Goal: Transaction & Acquisition: Purchase product/service

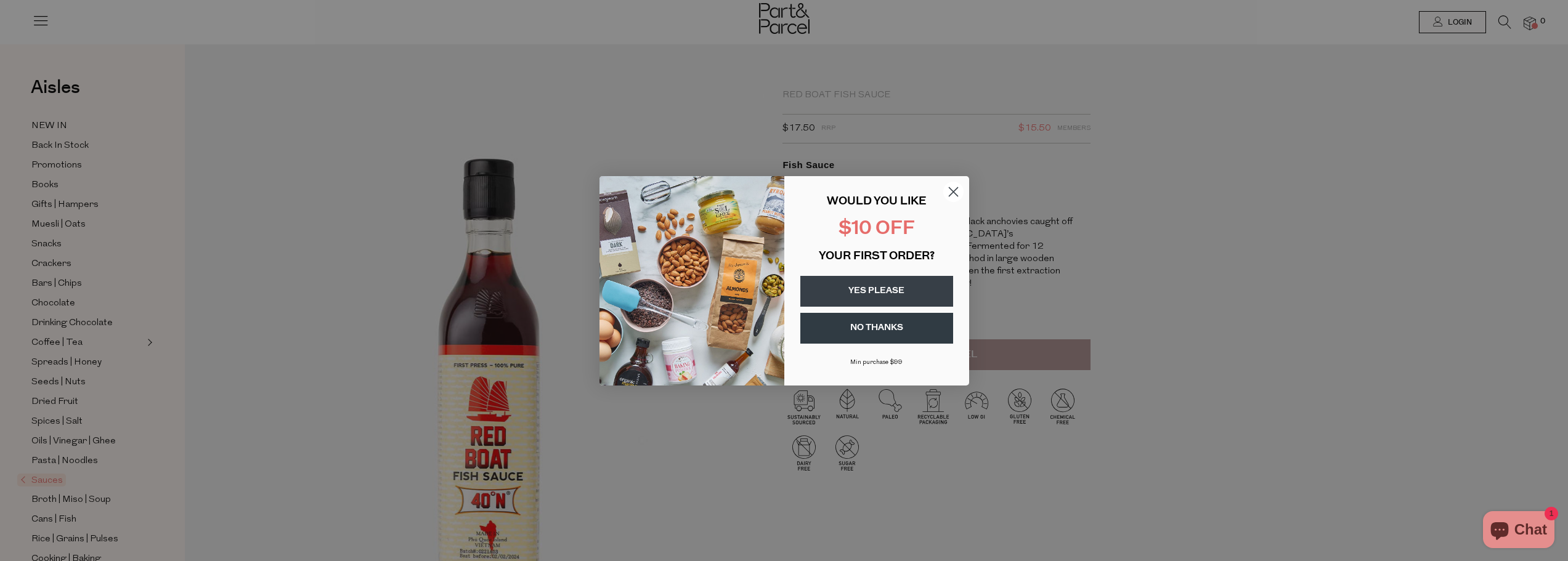
click at [912, 286] on button "YES PLEASE" at bounding box center [876, 291] width 153 height 31
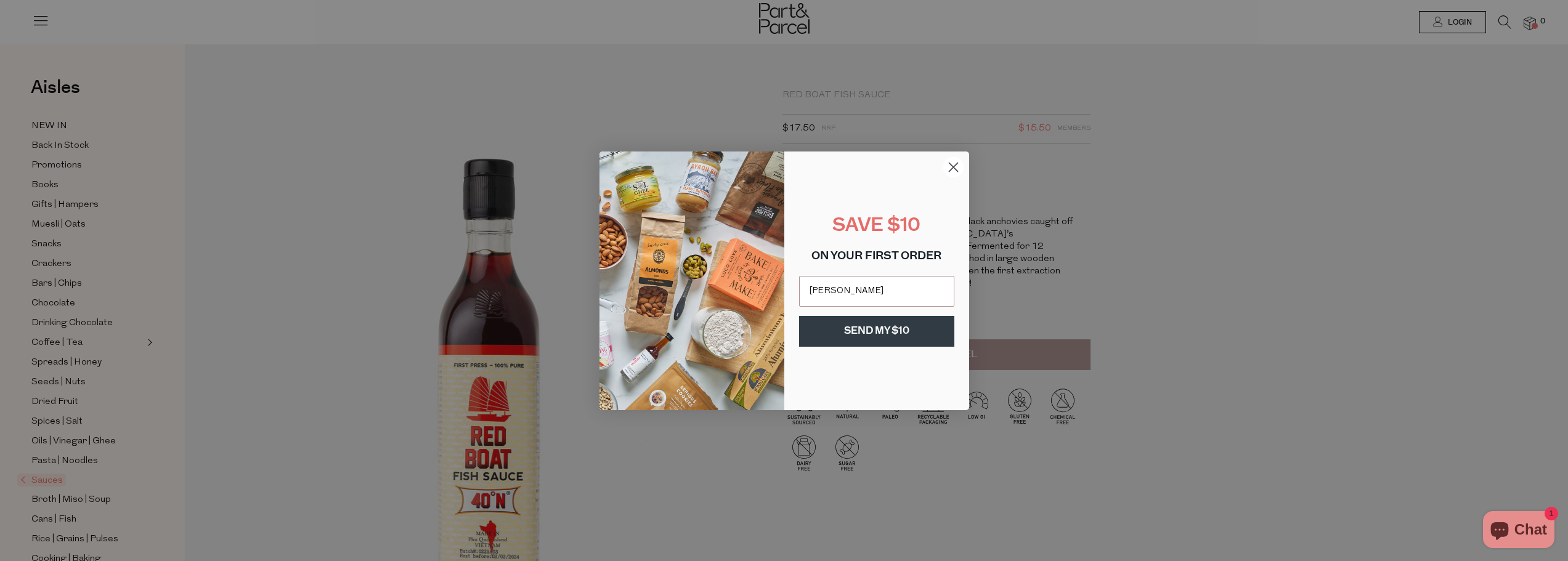
type input "[EMAIL_ADDRESS][DOMAIN_NAME]"
click at [883, 336] on button "SEND MY $10" at bounding box center [876, 331] width 155 height 31
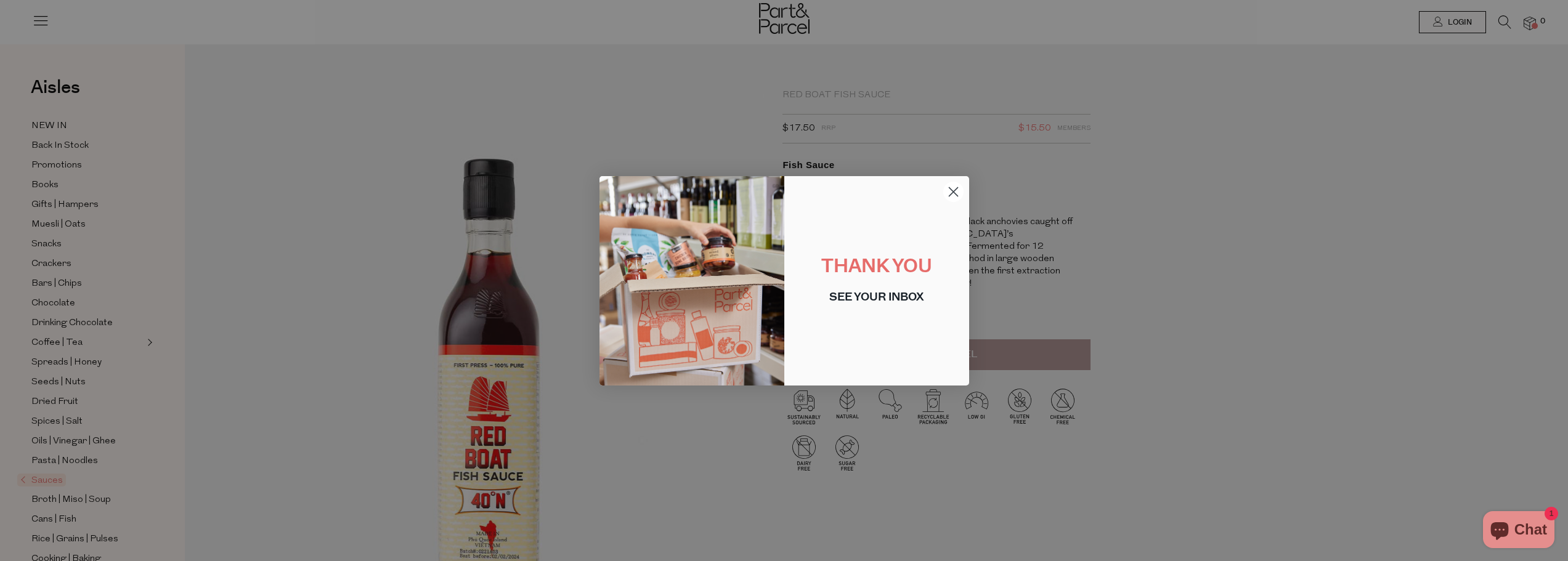
click at [957, 190] on circle "Close dialog" at bounding box center [952, 191] width 20 height 20
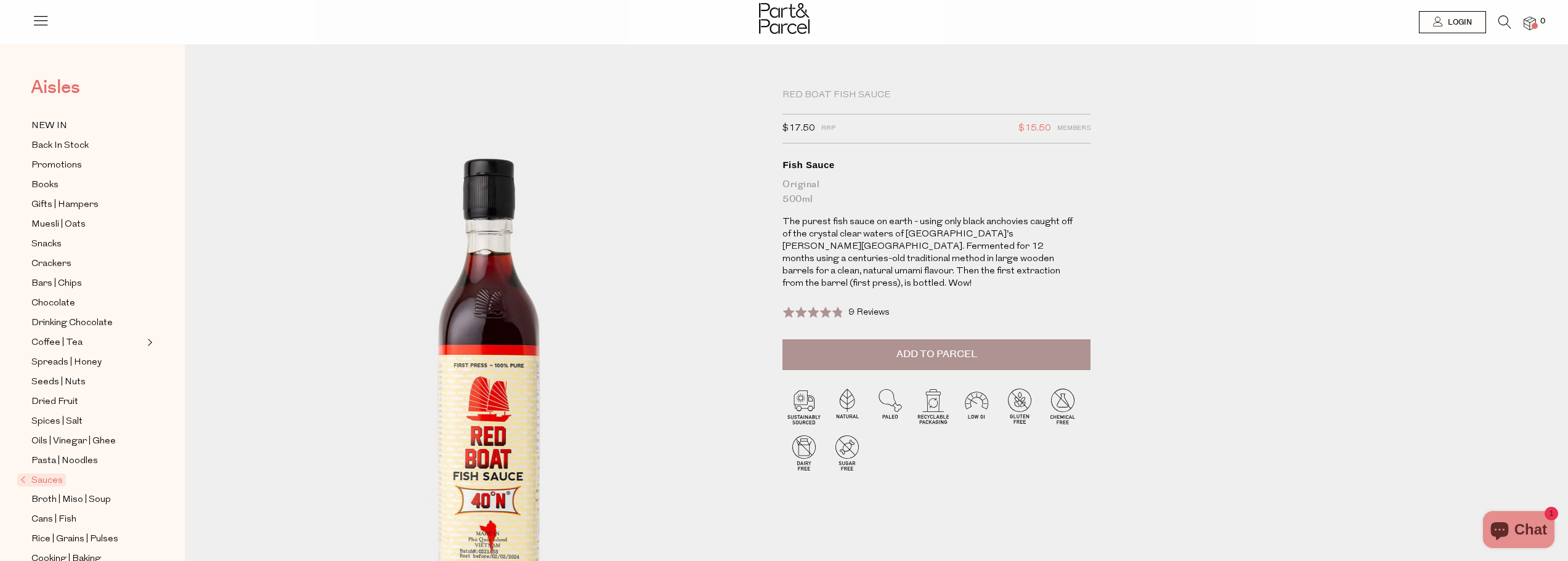
click at [57, 102] on link "Aisles" at bounding box center [56, 93] width 49 height 31
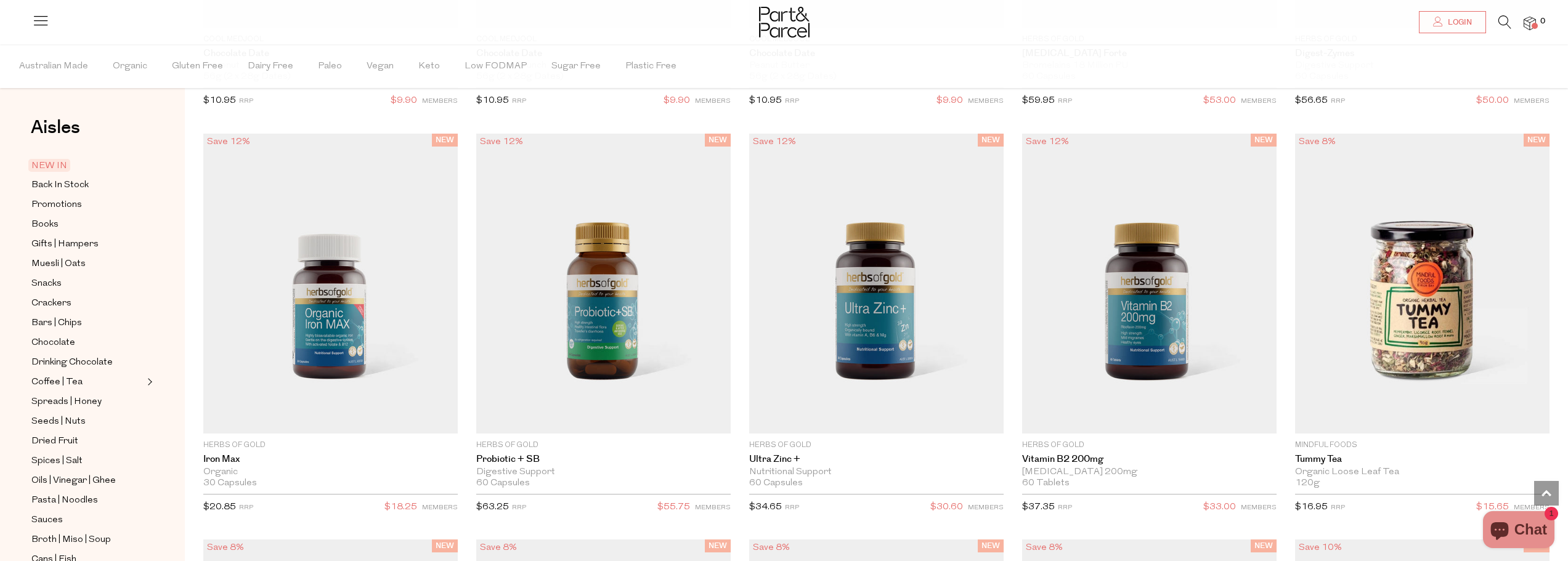
scroll to position [1910, 0]
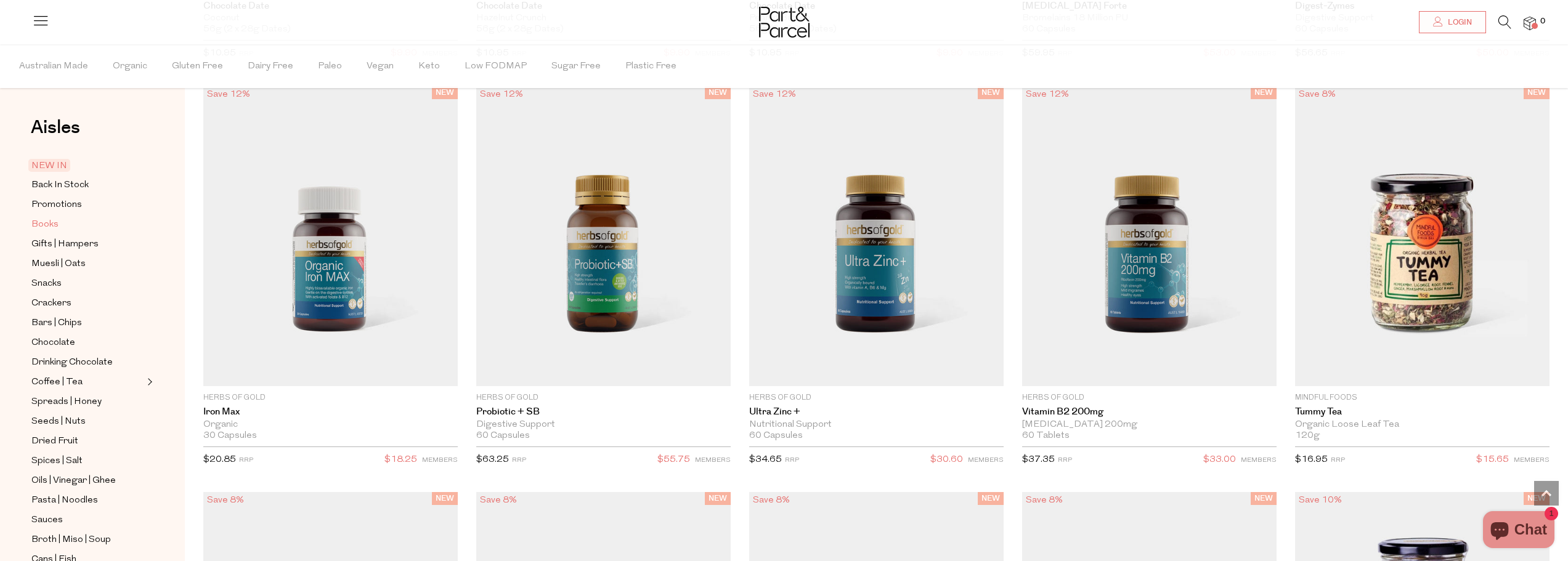
click at [51, 221] on span "Books" at bounding box center [44, 224] width 27 height 14
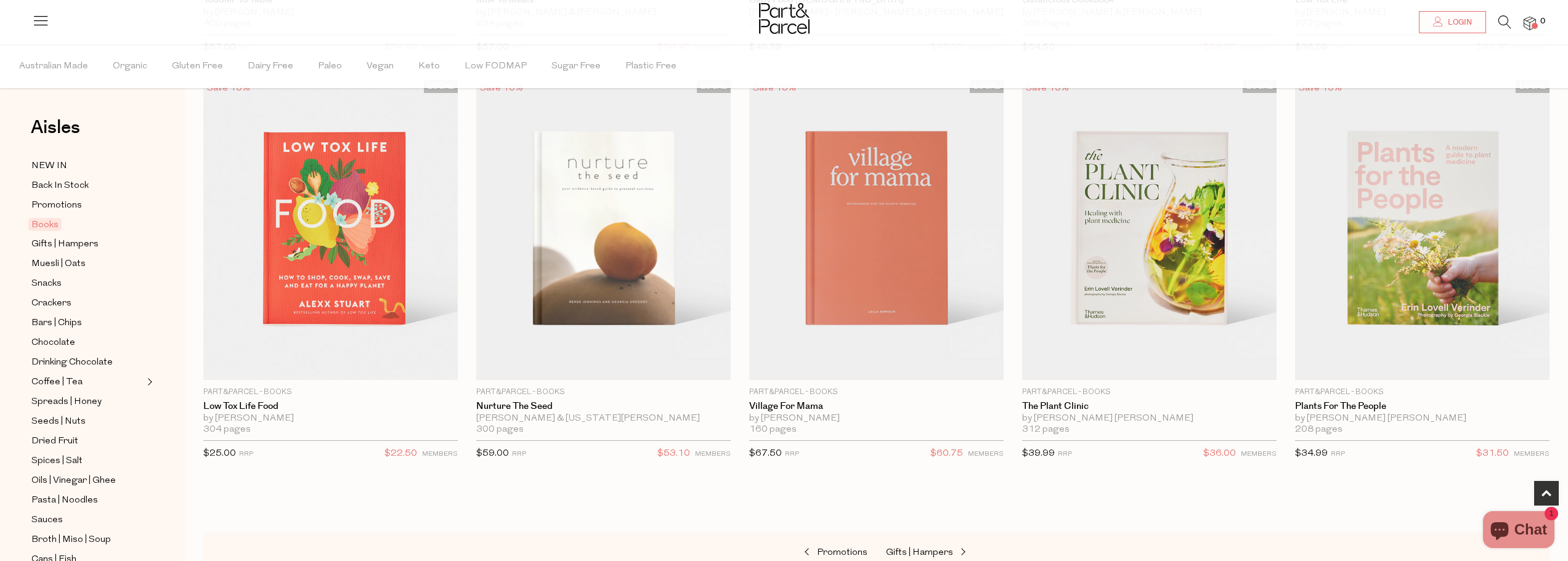
scroll to position [492, 0]
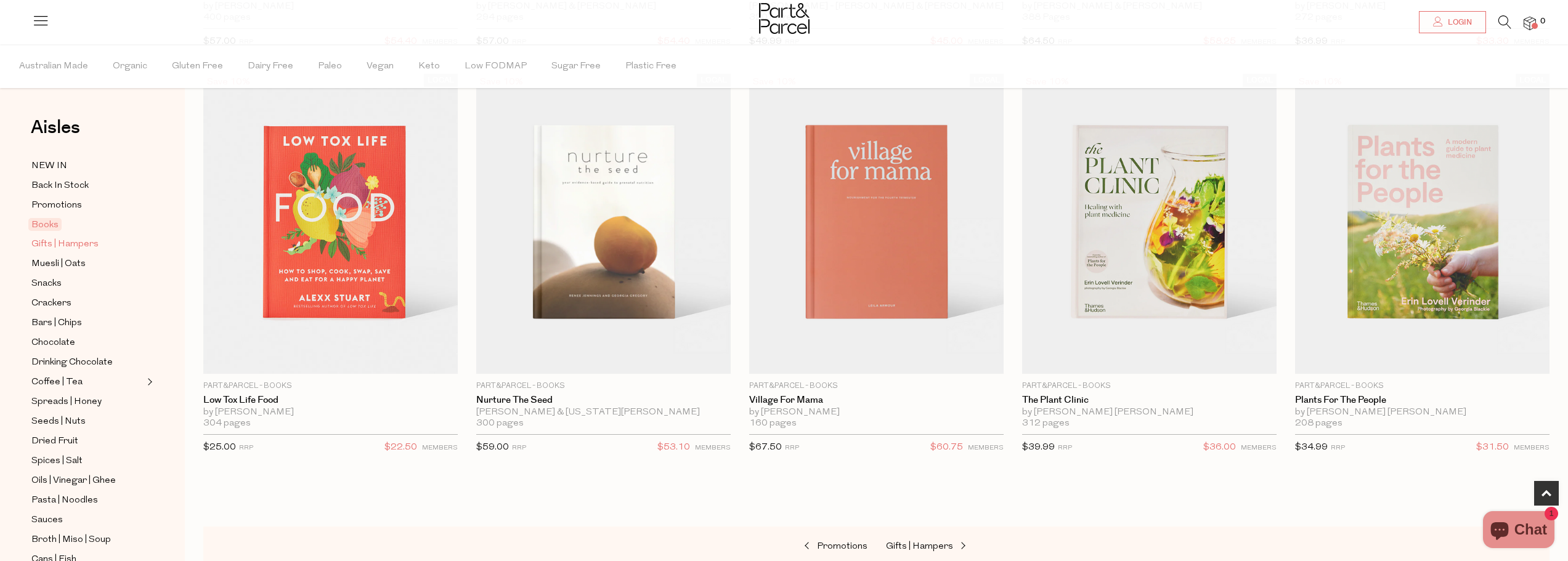
click at [64, 240] on span "Gifts | Hampers" at bounding box center [64, 244] width 67 height 14
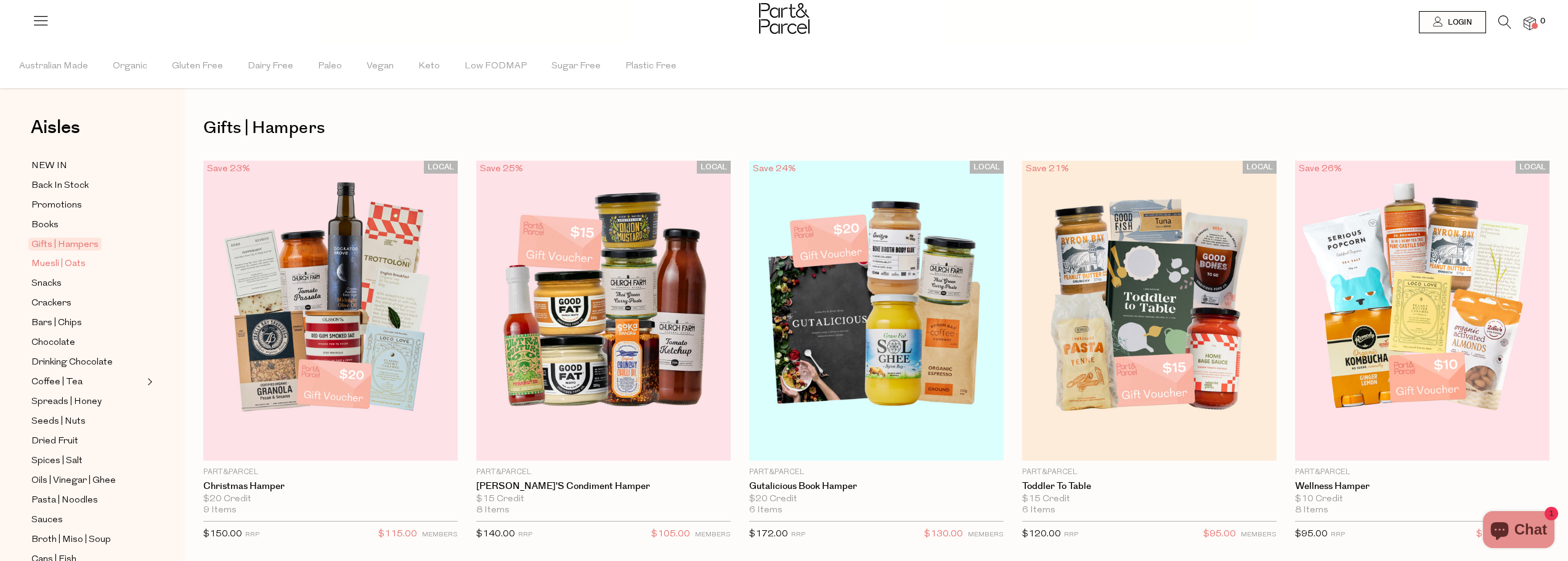
click at [61, 262] on span "Muesli | Oats" at bounding box center [58, 264] width 54 height 14
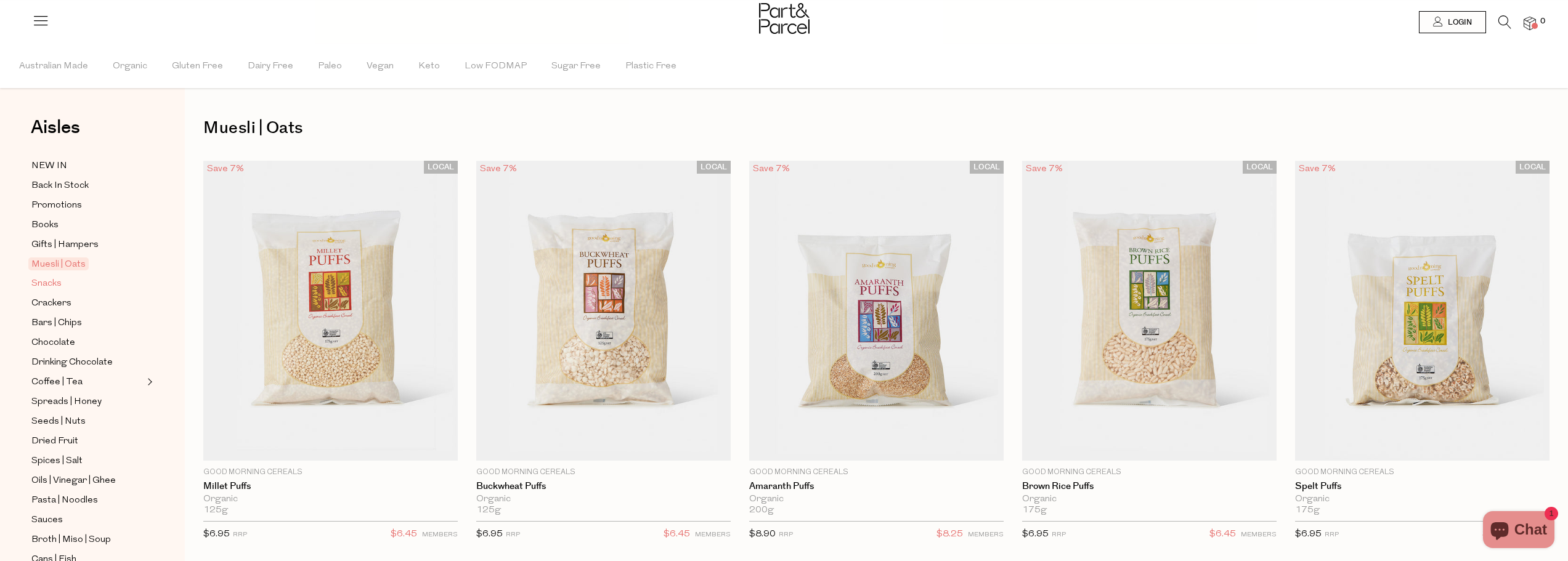
click at [69, 279] on link "Snacks" at bounding box center [87, 283] width 112 height 15
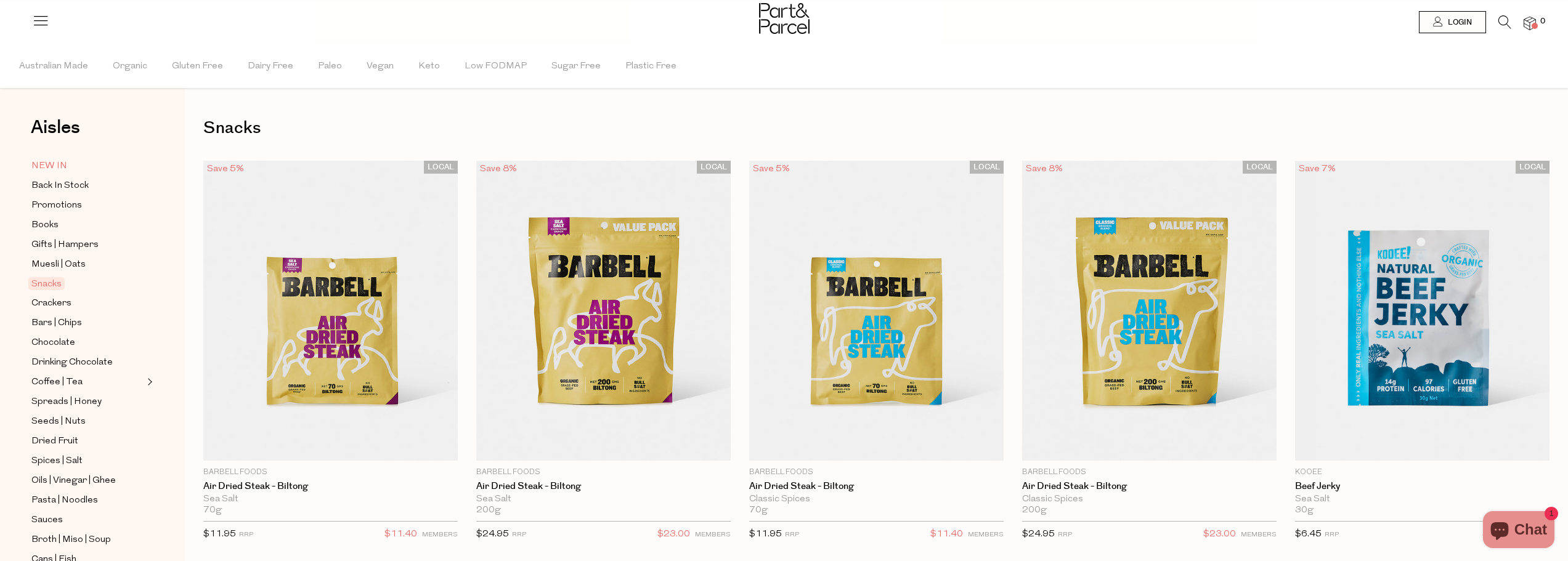
click at [69, 172] on link "NEW IN" at bounding box center [87, 166] width 112 height 15
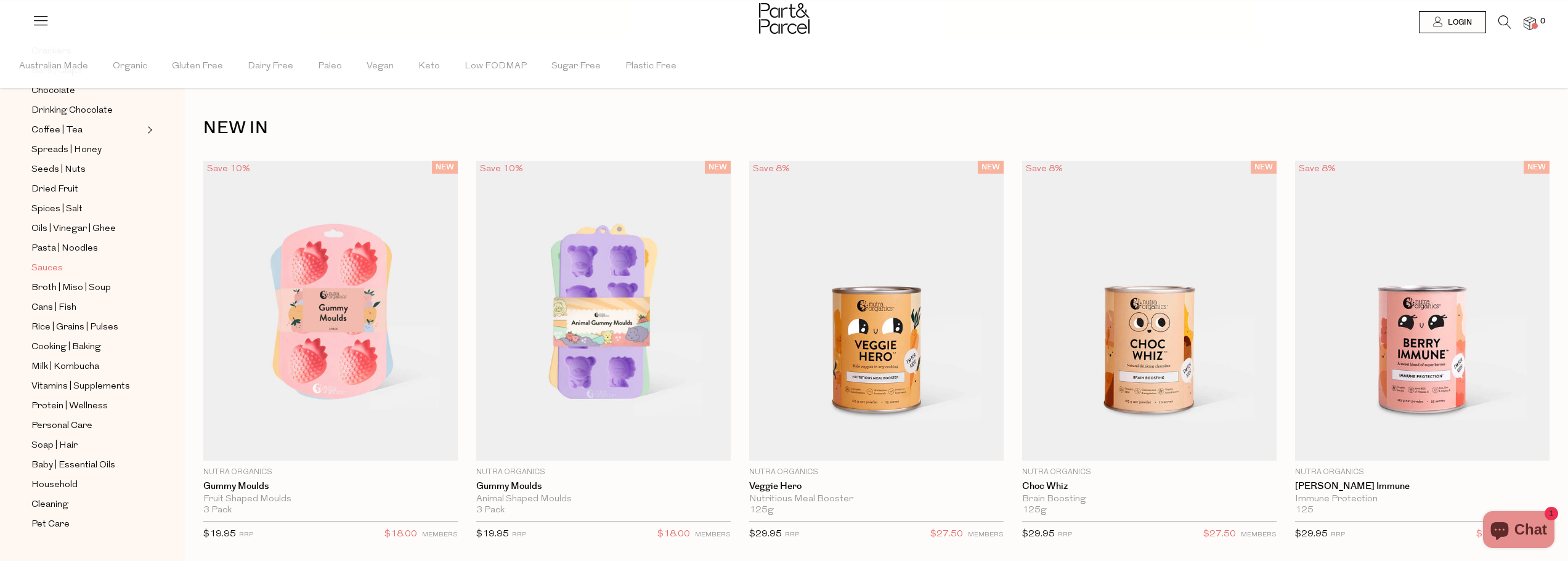
scroll to position [258, 0]
click at [63, 472] on span "Household" at bounding box center [54, 479] width 46 height 14
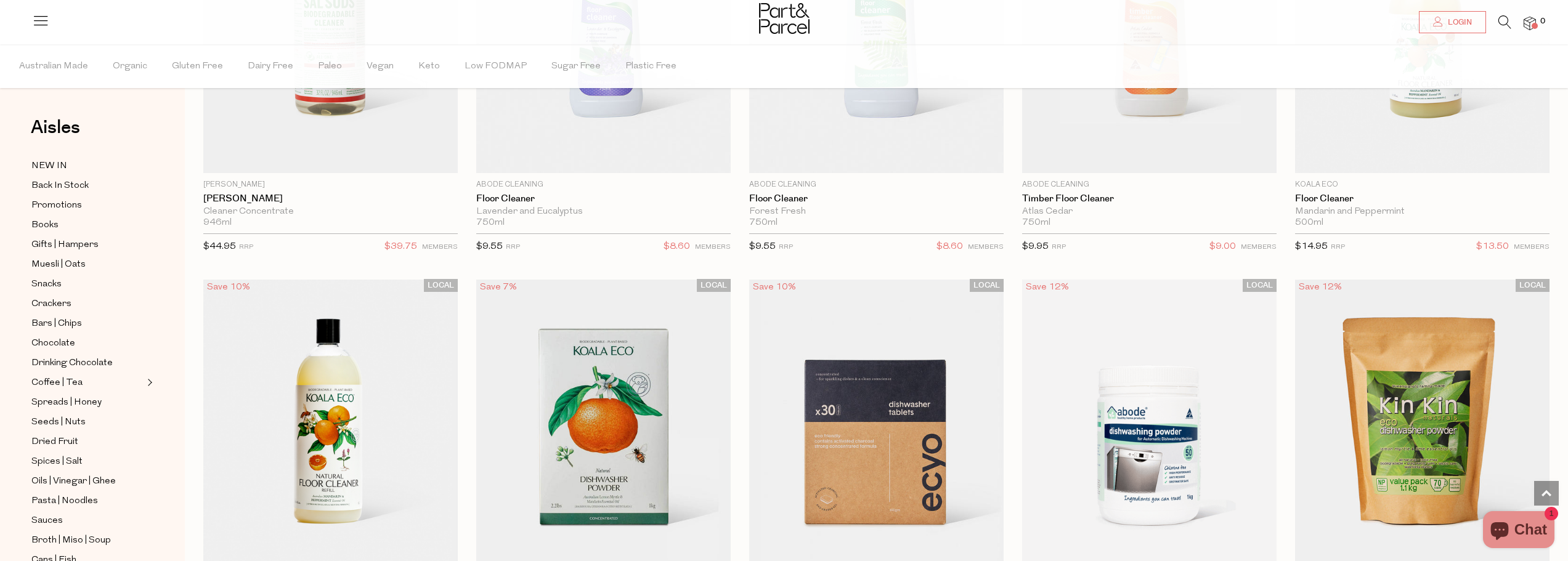
scroll to position [1786, 0]
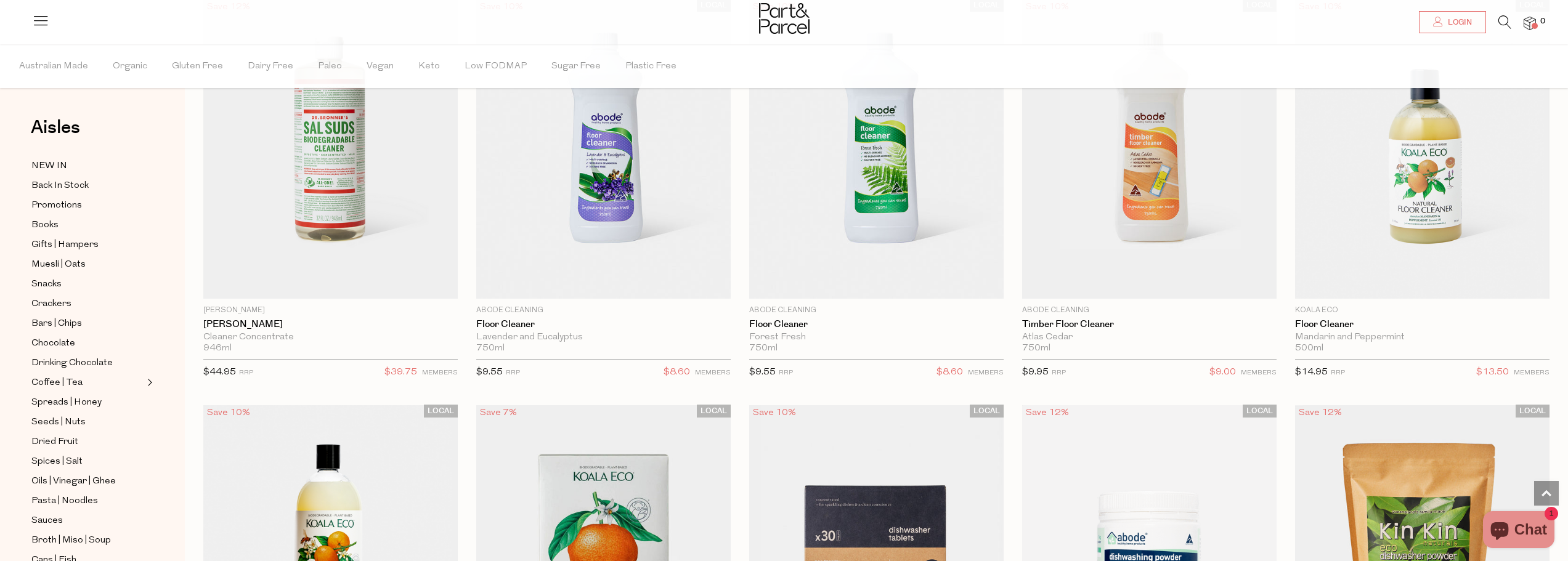
click at [1506, 22] on icon at bounding box center [1505, 22] width 13 height 14
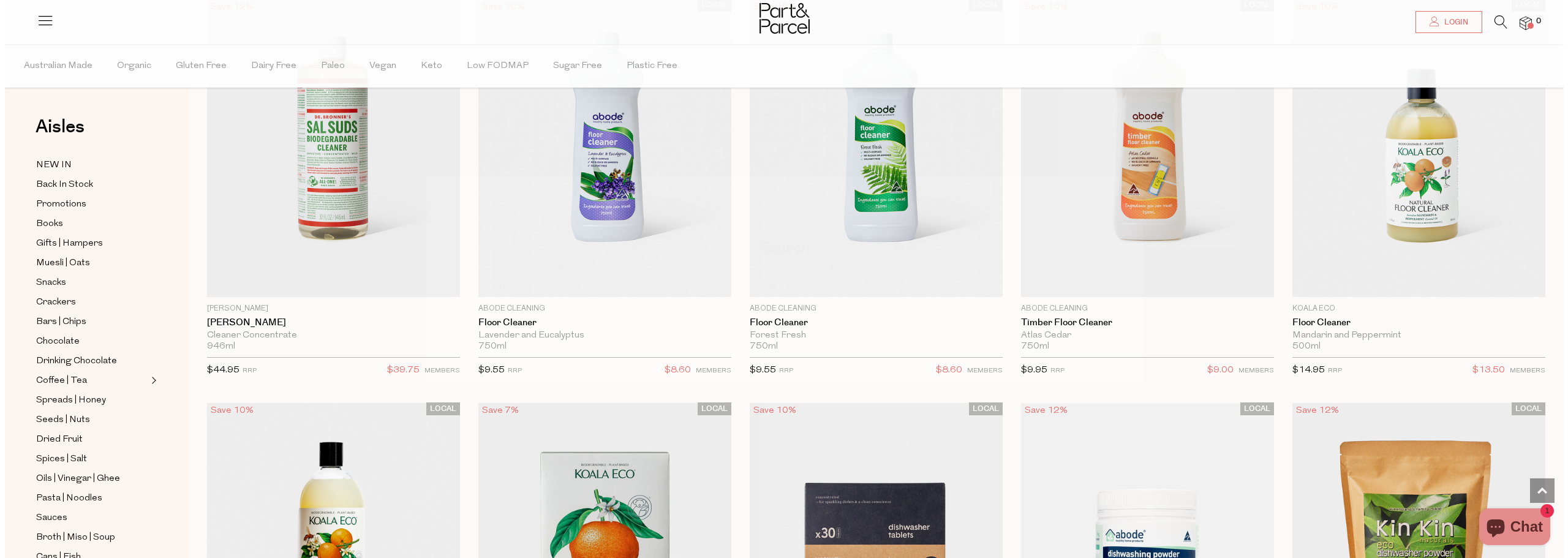
scroll to position [1784, 0]
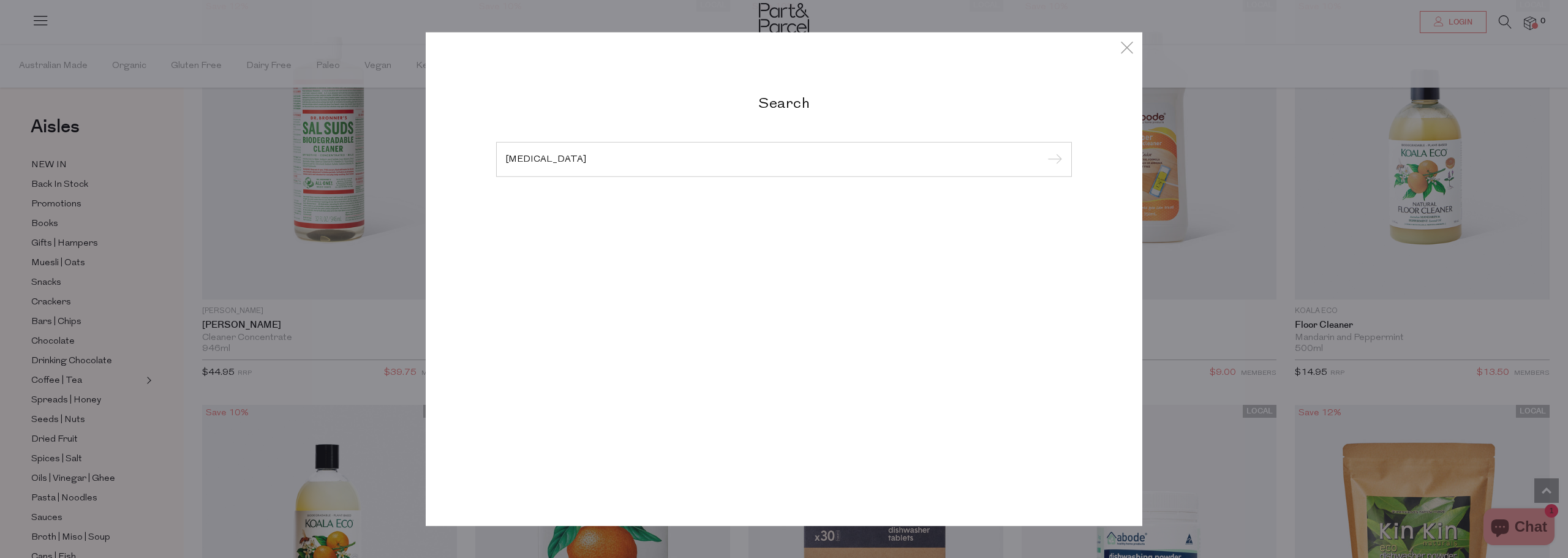
type input "fish oil"
click at [1044, 150] on input "submit" at bounding box center [1053, 160] width 19 height 19
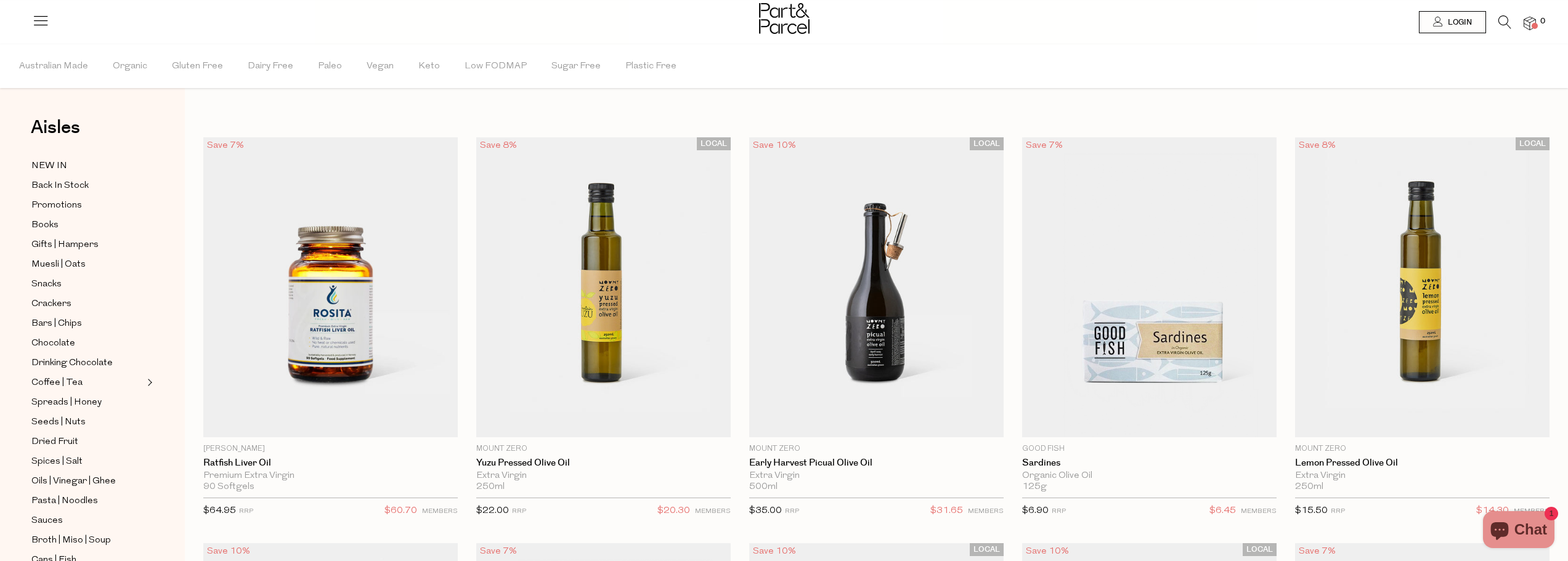
click at [1506, 15] on icon at bounding box center [1505, 22] width 13 height 14
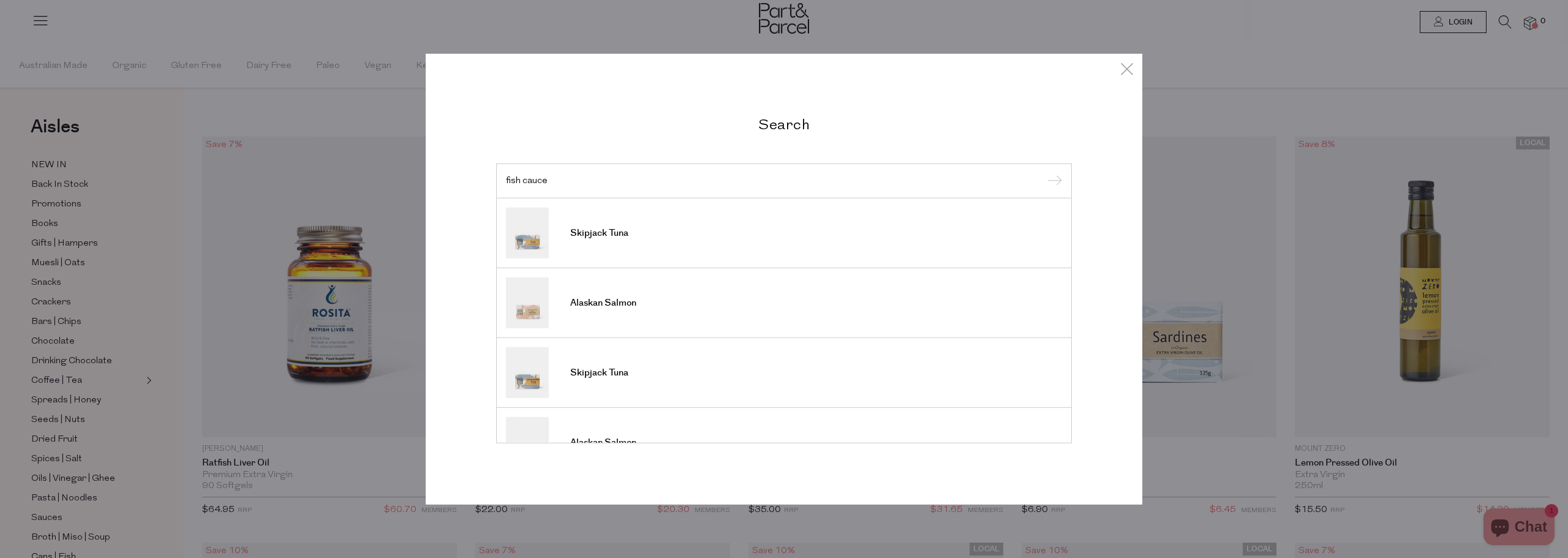
type input "fish cauce"
click at [1044, 172] on input "submit" at bounding box center [1053, 181] width 19 height 19
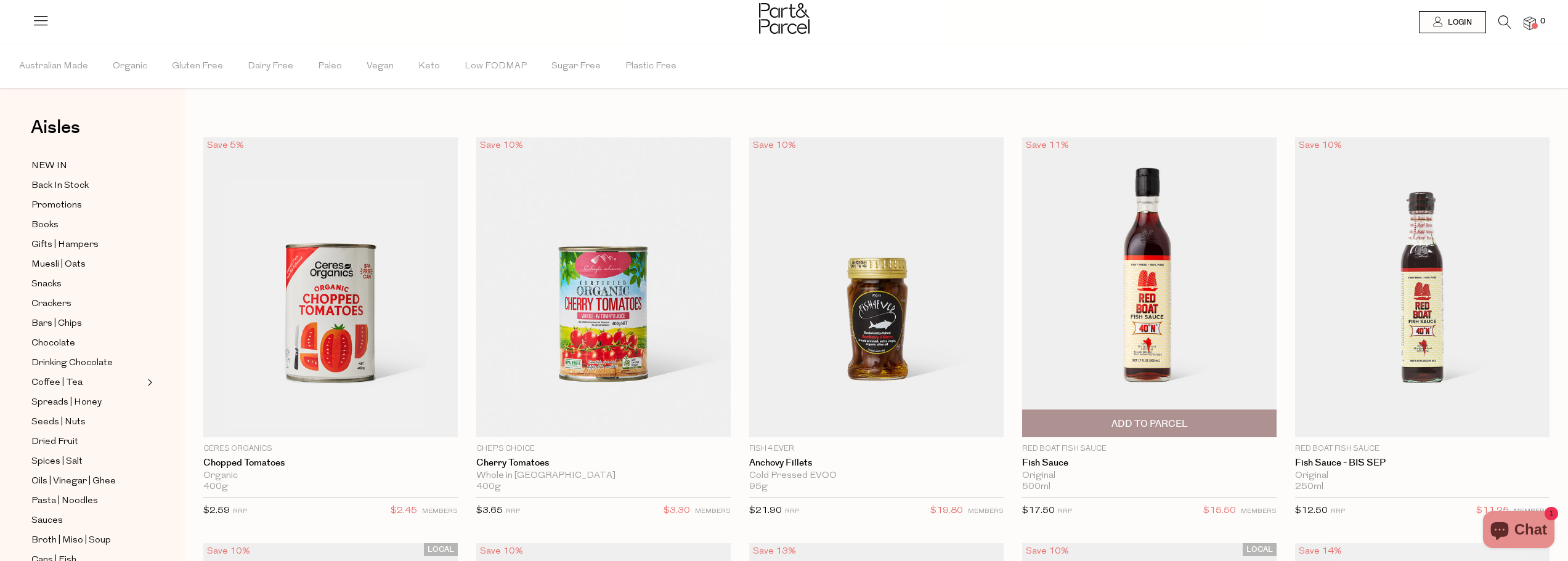
click at [1117, 200] on img at bounding box center [1149, 287] width 254 height 300
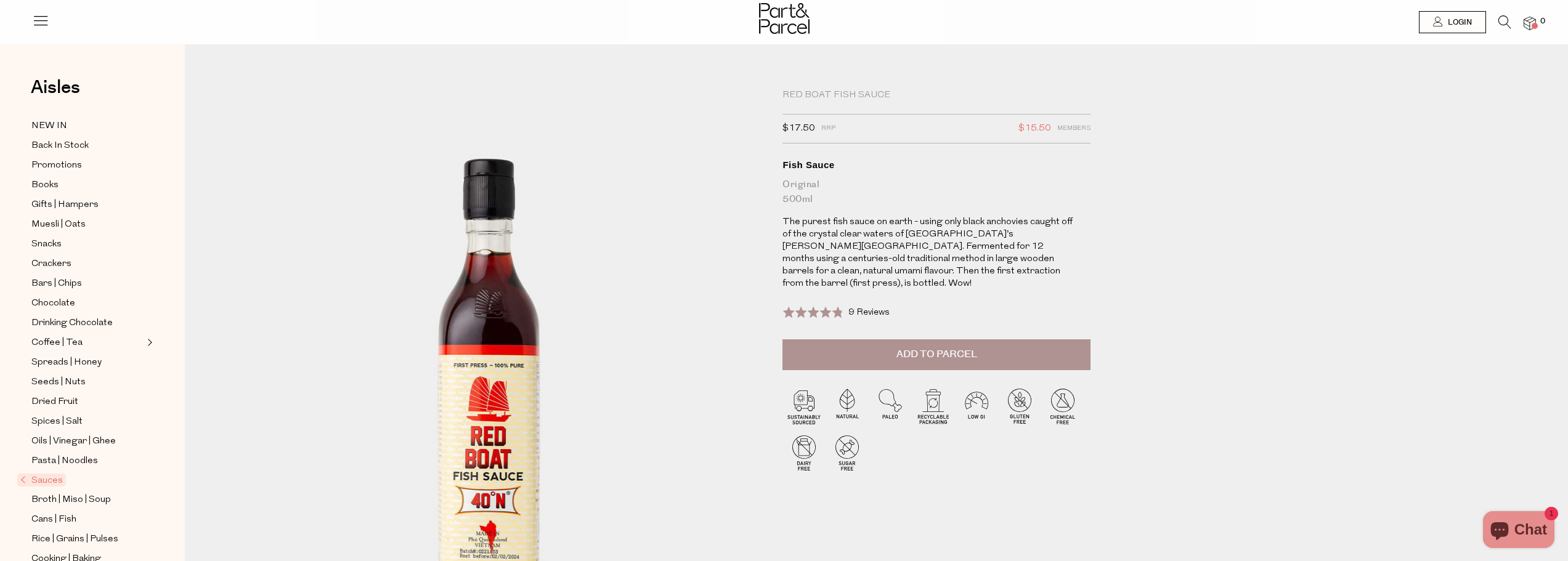
click at [831, 306] on span at bounding box center [812, 312] width 59 height 12
click at [936, 347] on span "Add to Parcel" at bounding box center [936, 355] width 80 height 14
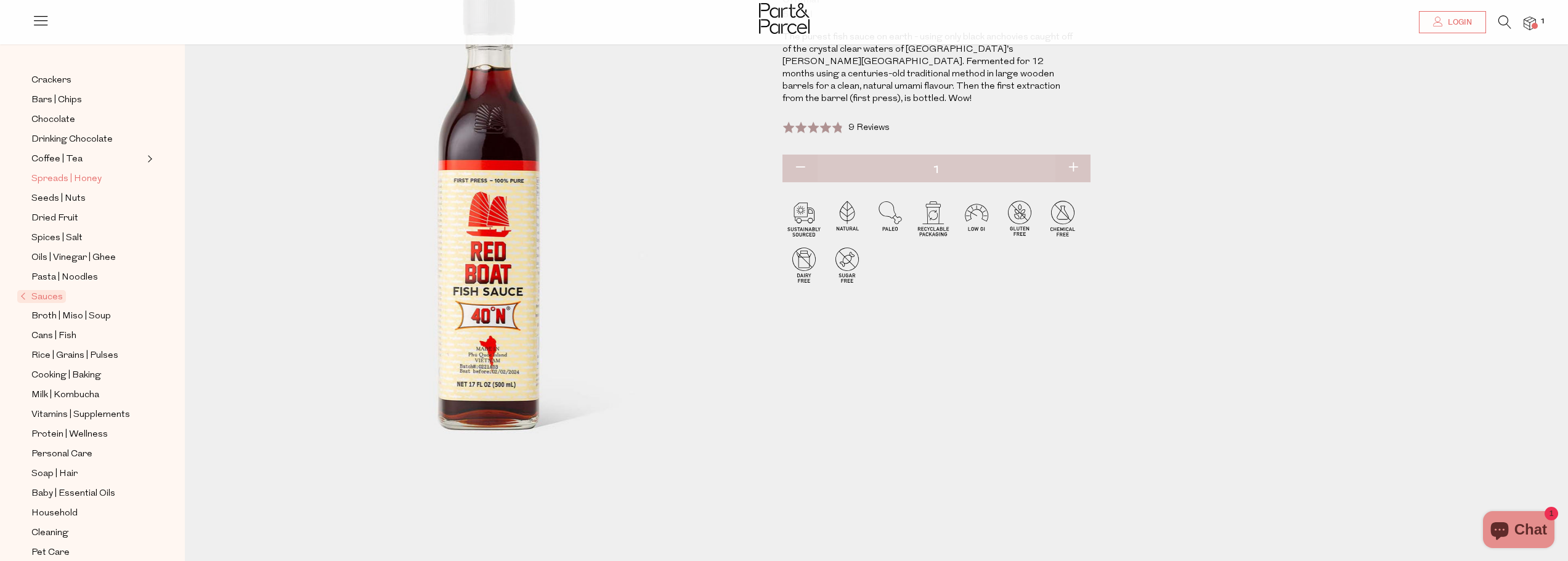
scroll to position [183, 0]
click at [89, 310] on span "Broth | Miso | Soup" at bounding box center [71, 316] width 80 height 14
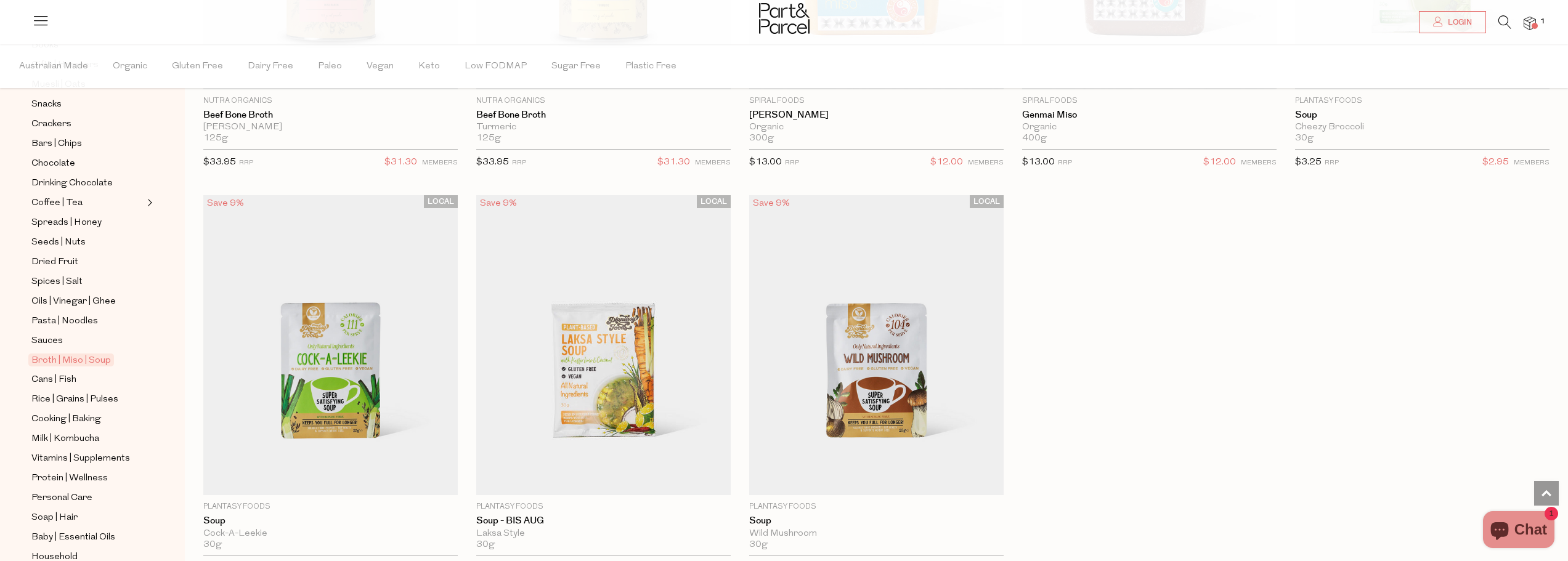
scroll to position [258, 0]
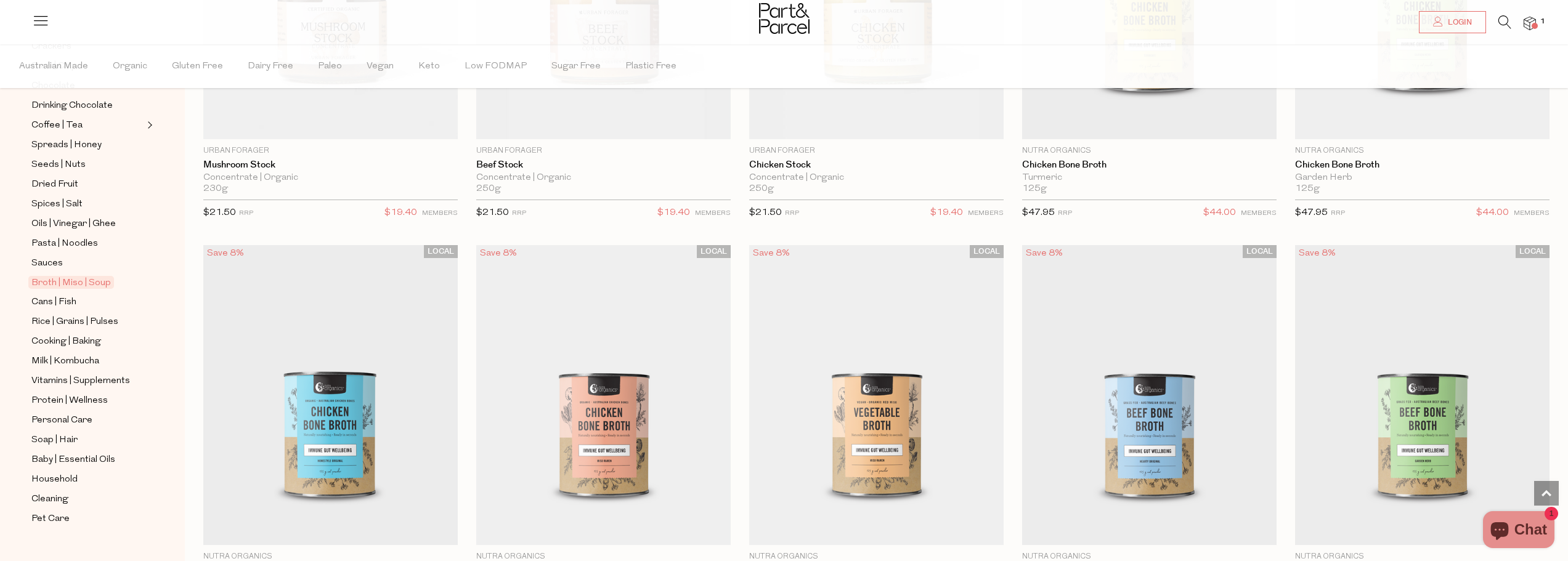
click at [1504, 15] on icon at bounding box center [1505, 22] width 13 height 14
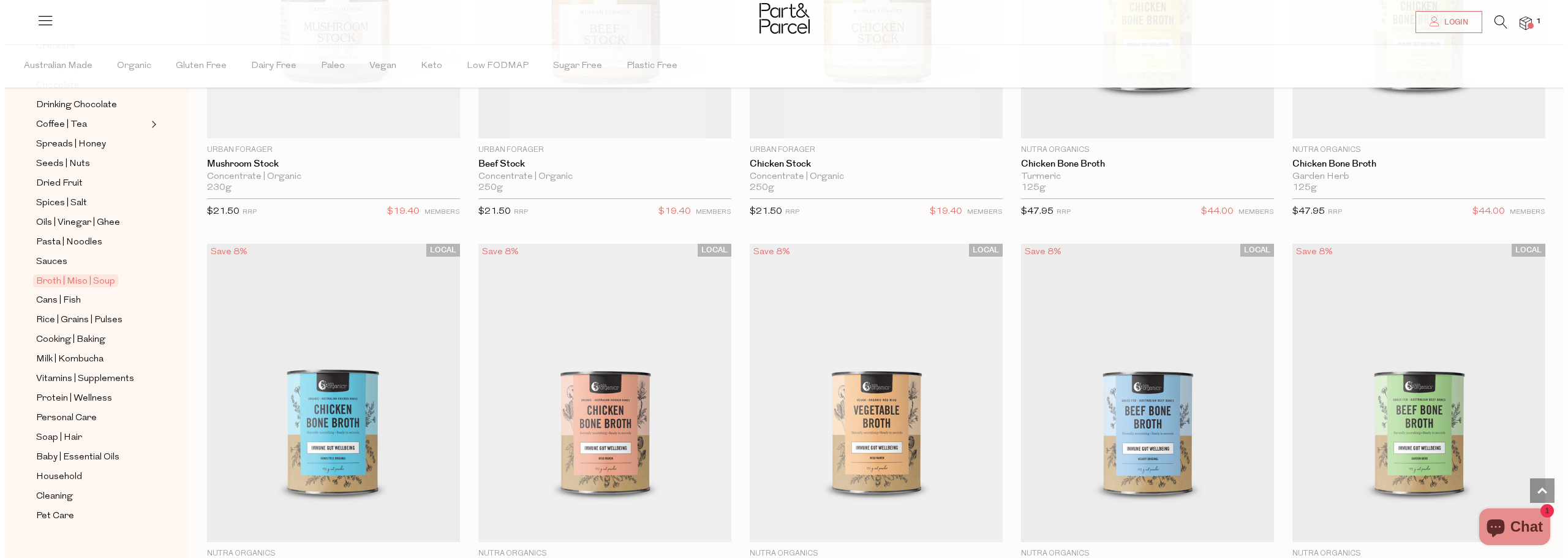
scroll to position [1538, 0]
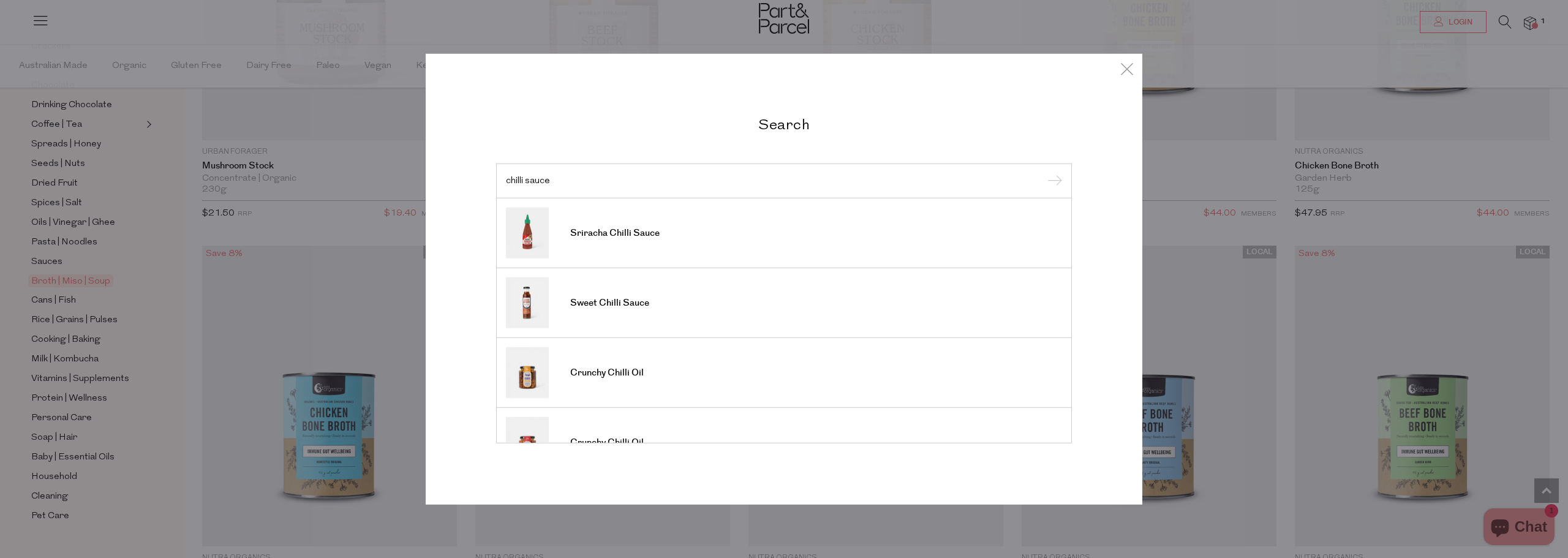
type input "chilli sauce"
click at [1044, 172] on input "submit" at bounding box center [1053, 181] width 19 height 19
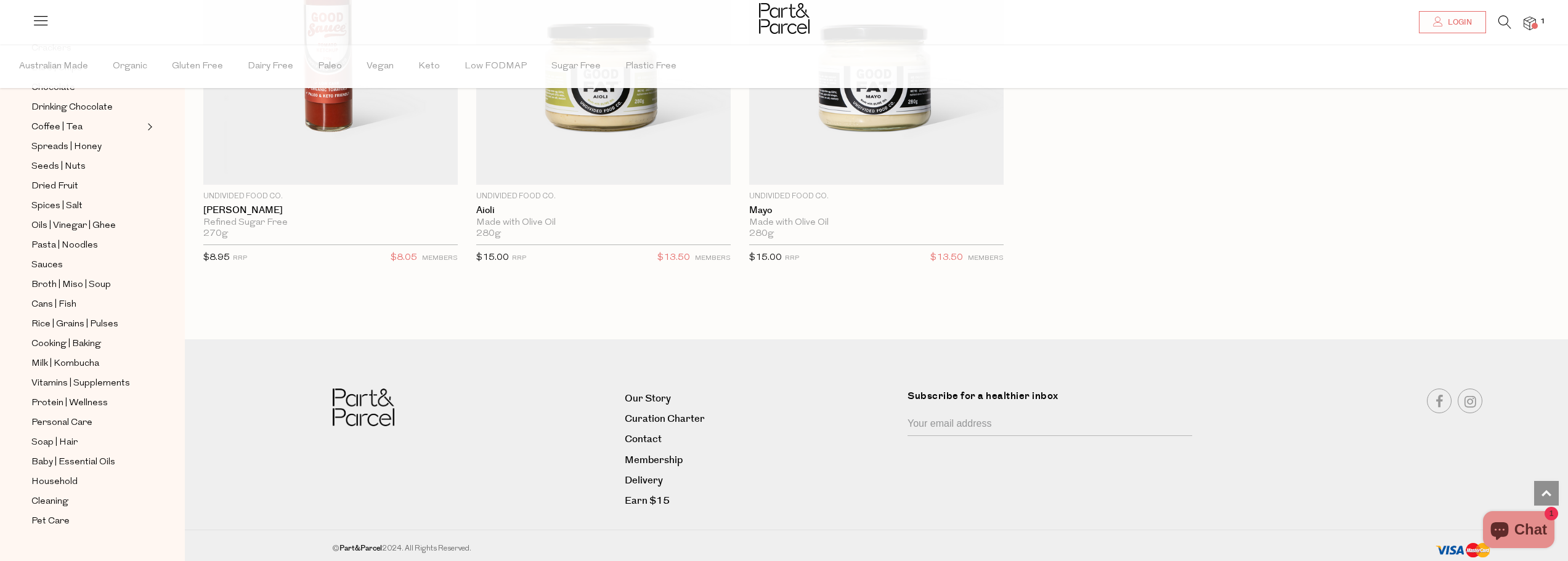
scroll to position [258, 0]
click at [63, 256] on link "Sauces" at bounding box center [87, 263] width 112 height 15
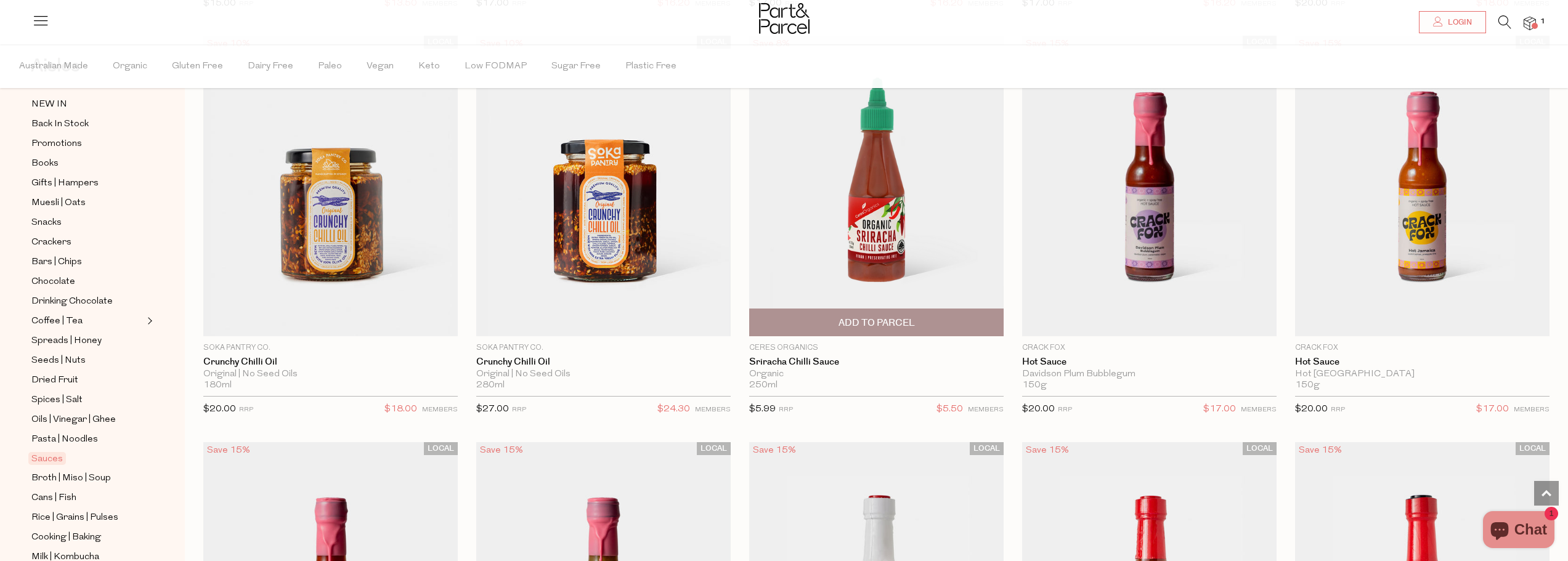
scroll to position [2155, 0]
click at [876, 316] on span "Add To Parcel" at bounding box center [876, 322] width 76 height 13
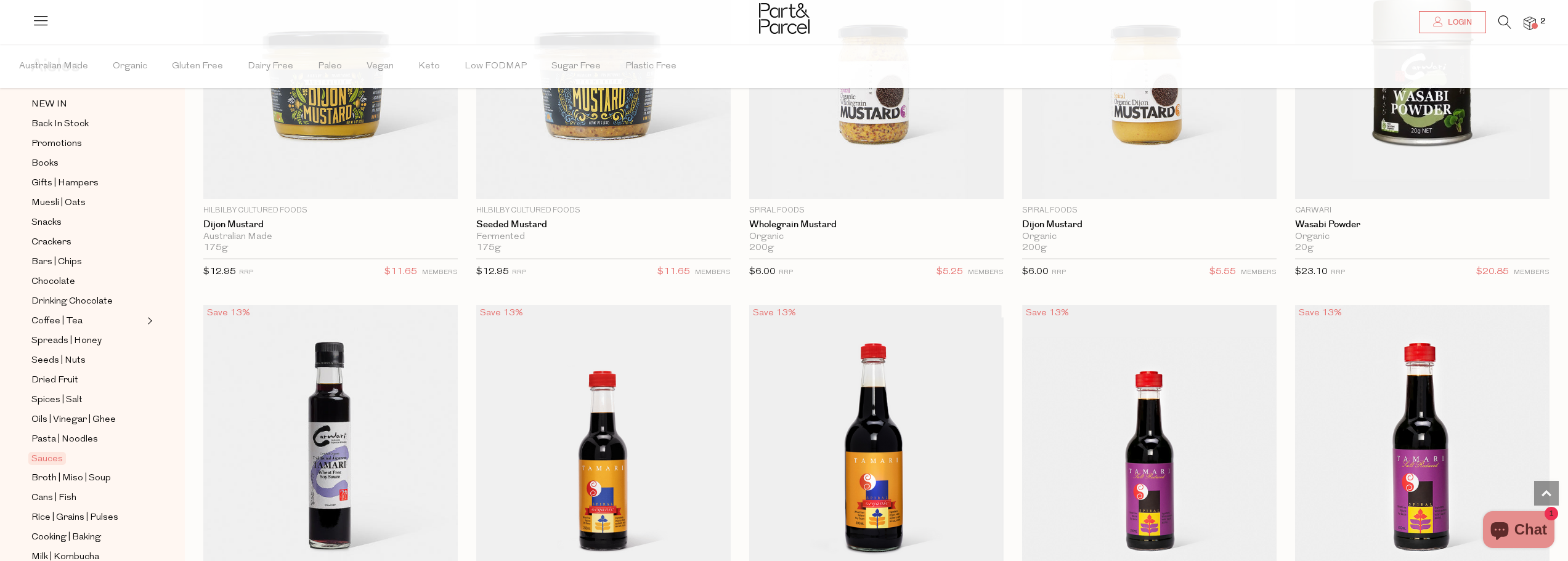
scroll to position [3755, 0]
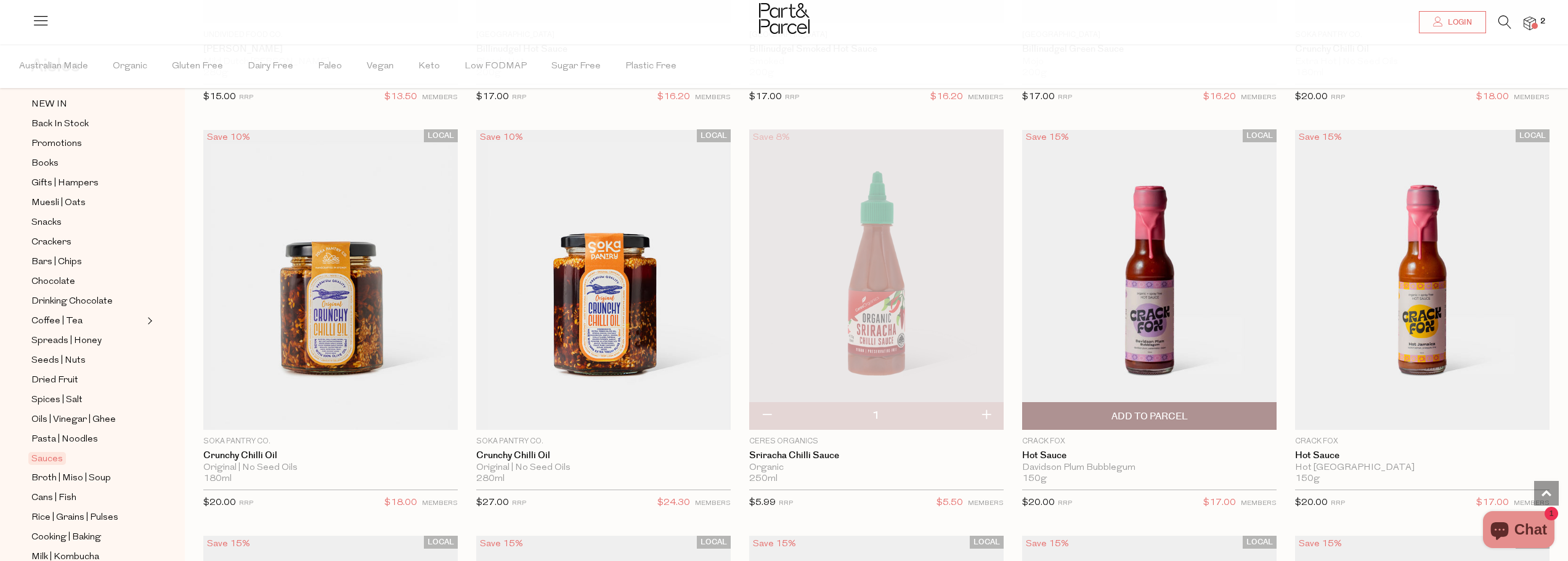
scroll to position [2032, 0]
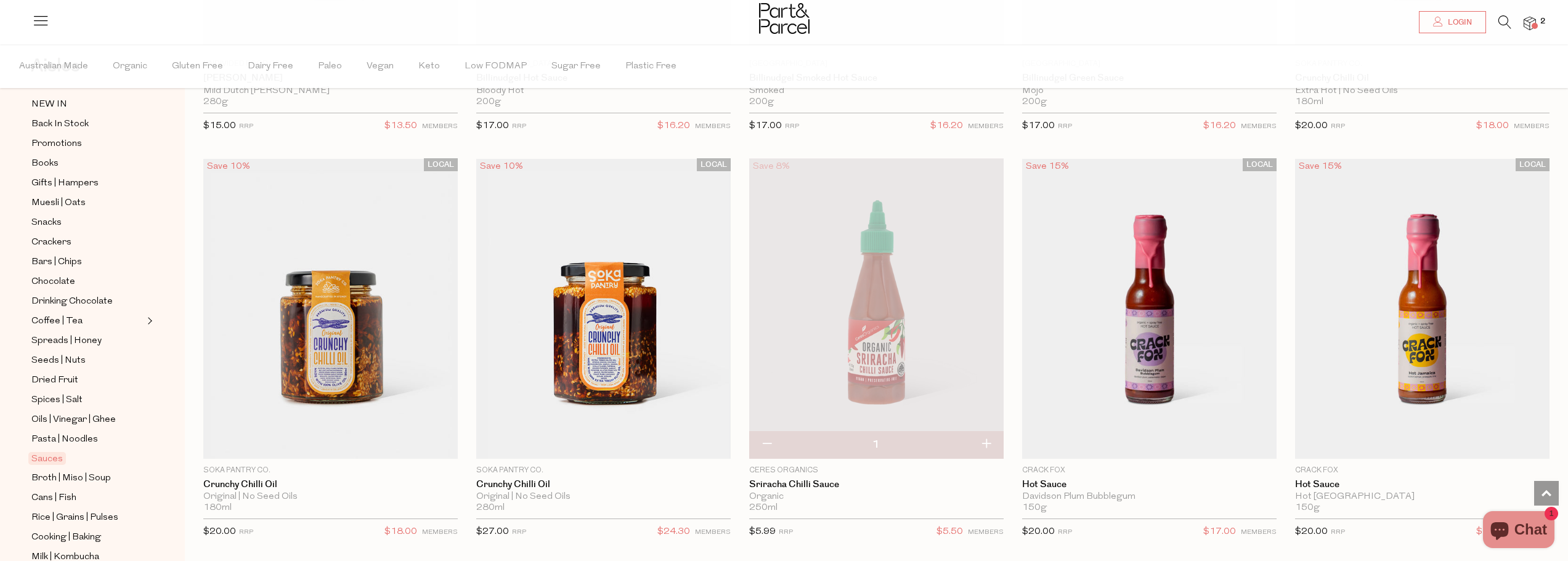
click at [929, 265] on img at bounding box center [876, 308] width 254 height 300
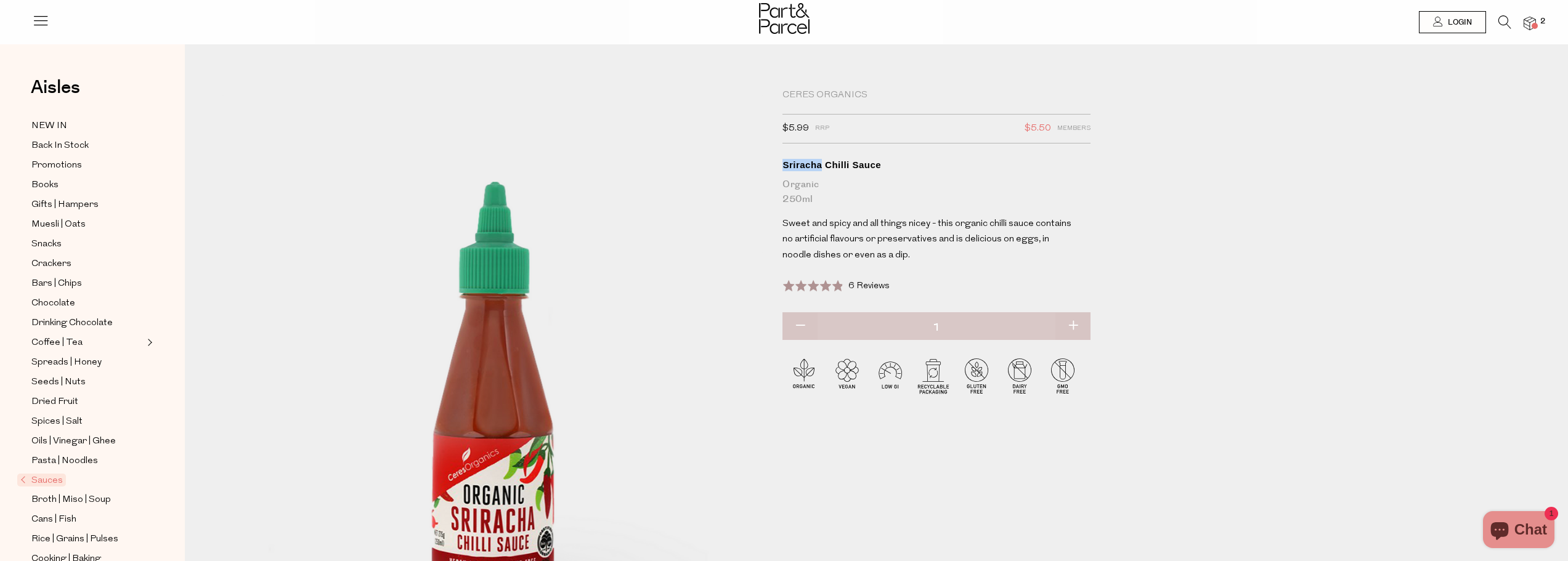
drag, startPoint x: 822, startPoint y: 164, endPoint x: 783, endPoint y: 166, distance: 39.1
click at [783, 166] on div "Sriracha Chilli Sauce" at bounding box center [936, 164] width 308 height 12
copy div "Sriracha"
drag, startPoint x: 885, startPoint y: 166, endPoint x: 777, endPoint y: 163, distance: 108.0
click at [777, 163] on div "Ceres Organics $5.99 RRP $5.50 Members Available: In Stock Sriracha Chilli Sauc…" at bounding box center [942, 406] width 339 height 634
